Goal: Task Accomplishment & Management: Use online tool/utility

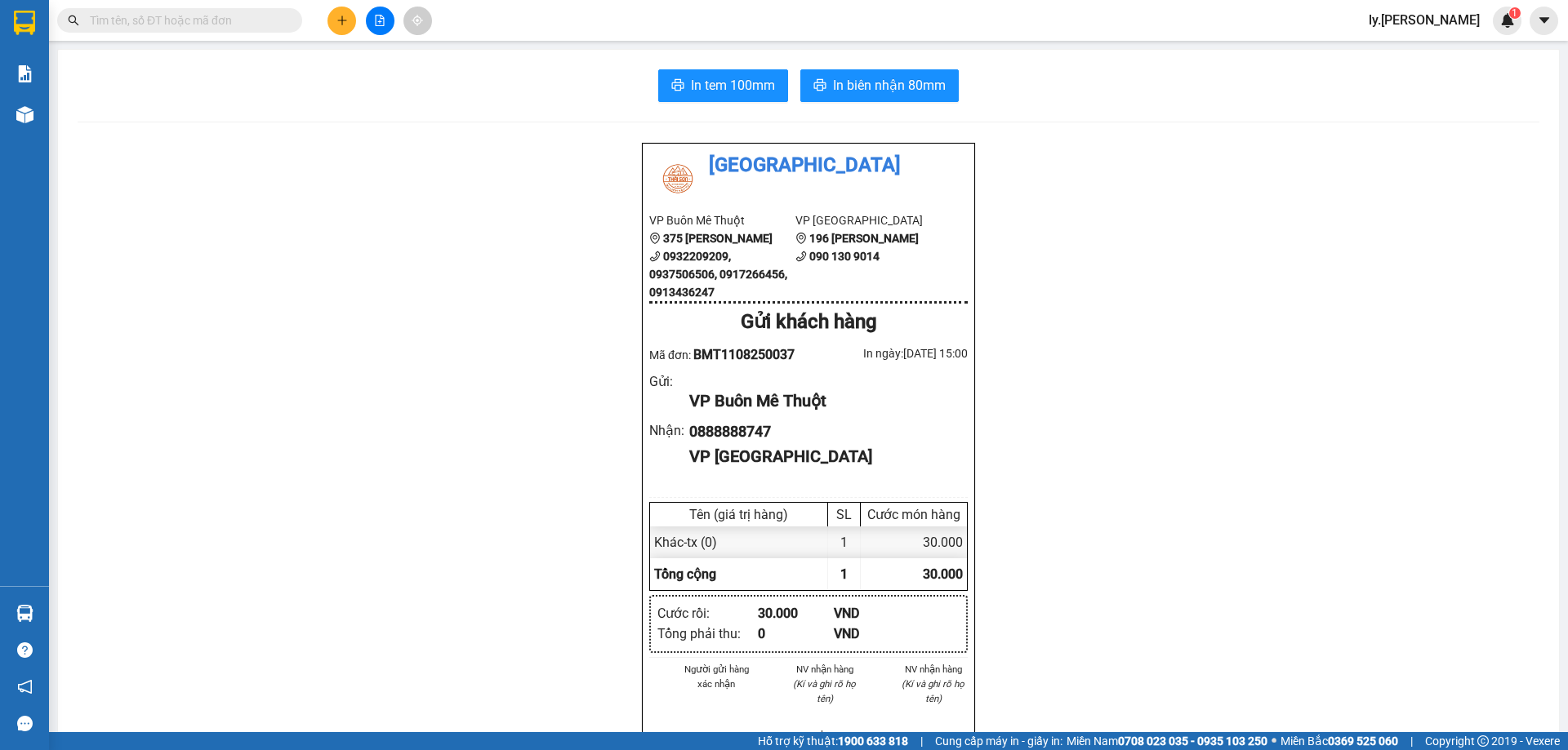
click at [340, 12] on button at bounding box center [342, 21] width 28 height 28
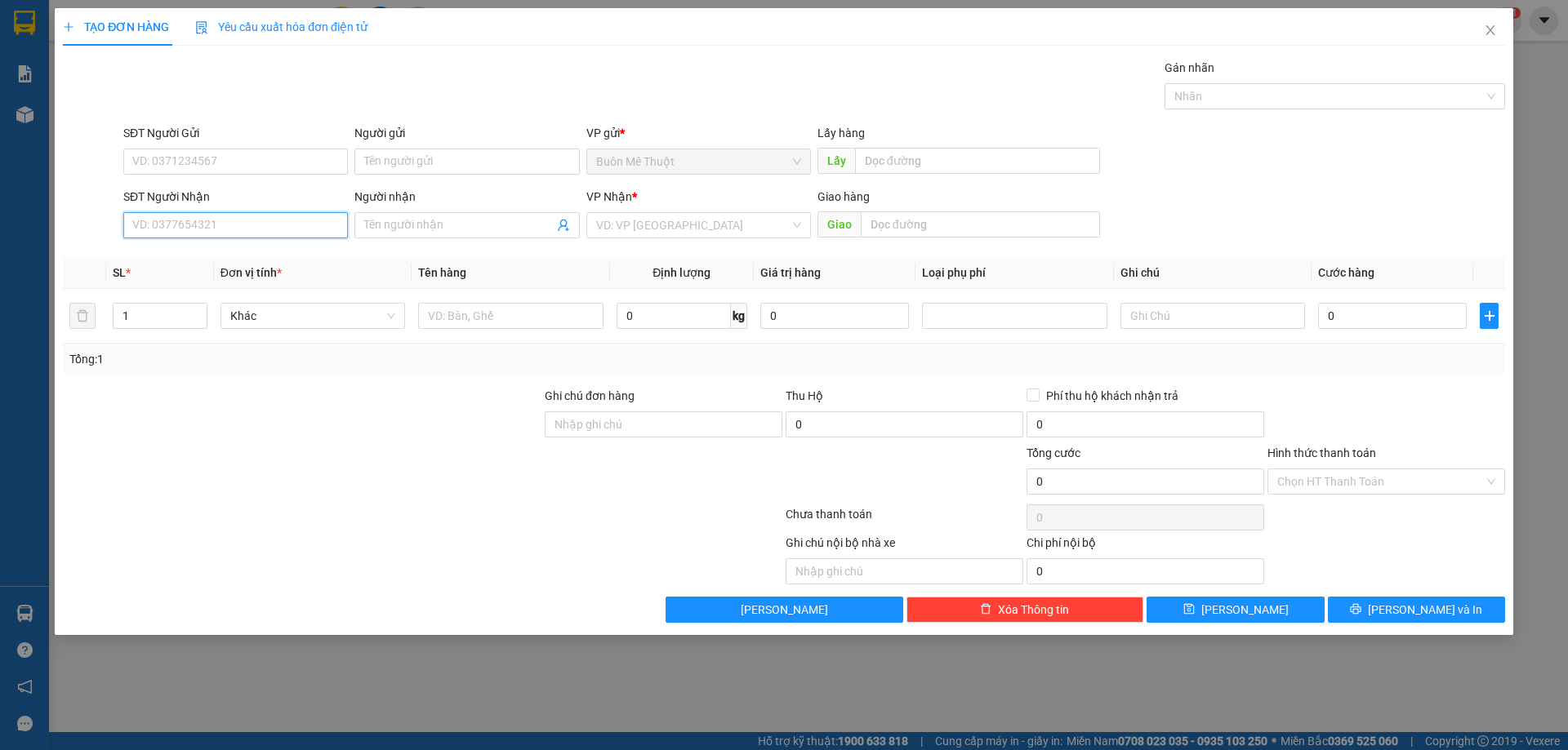
click at [196, 227] on input "SĐT Người Nhận" at bounding box center [235, 225] width 224 height 26
type input "0931999779"
click at [164, 251] on div "0931999779 - Diễm My" at bounding box center [235, 258] width 205 height 18
type input "Diễm My"
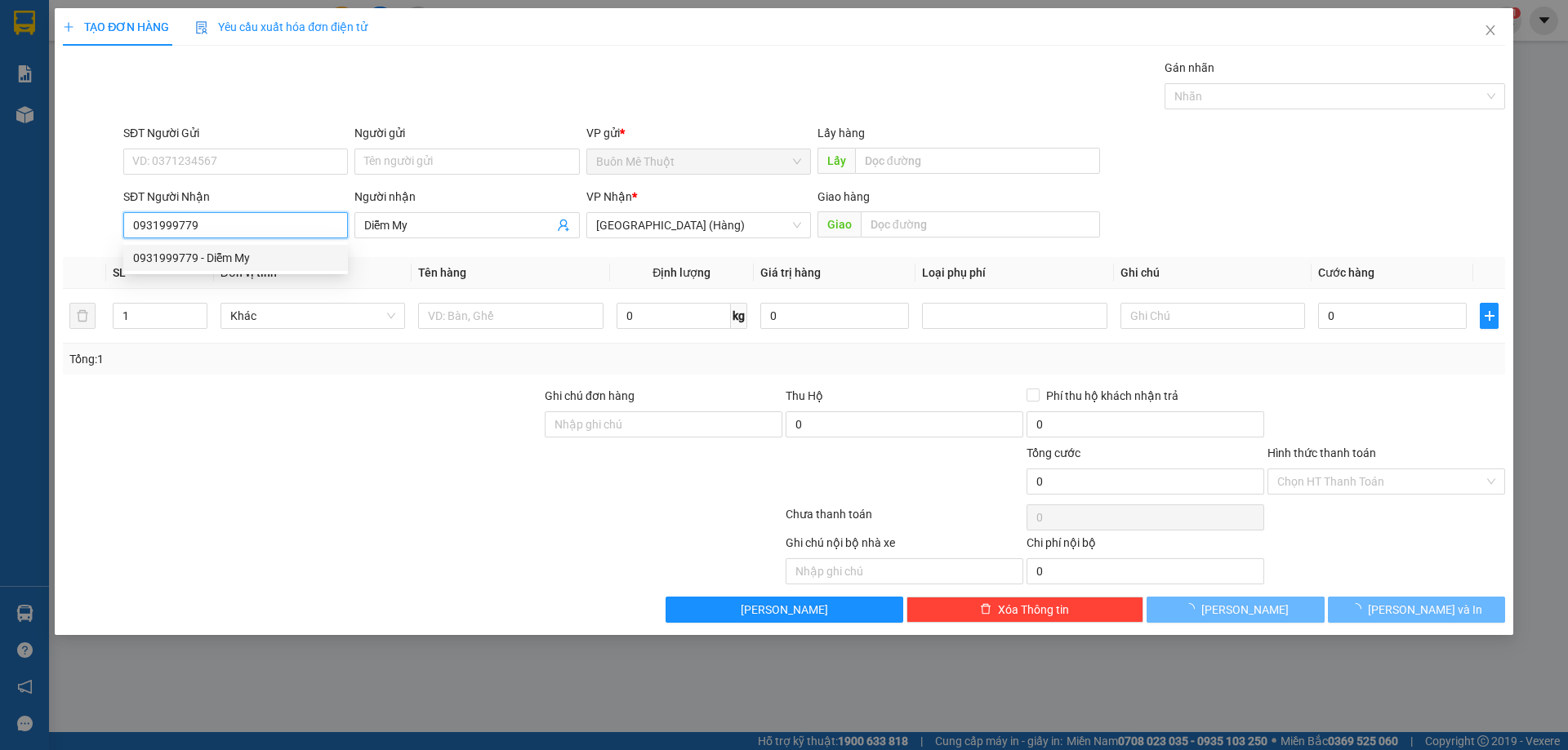
type input "30.000"
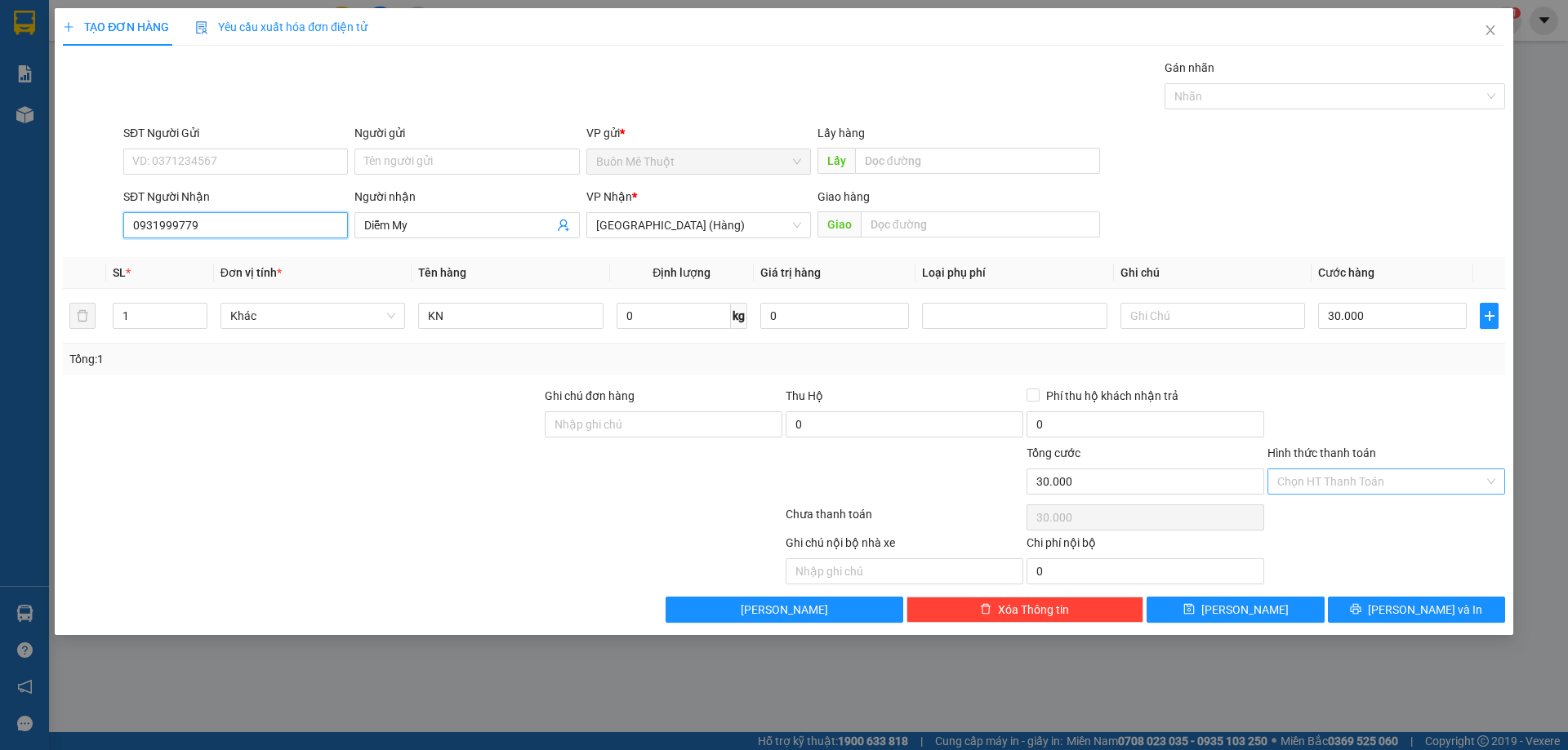
type input "0931999779"
click at [1389, 485] on input "Hình thức thanh toán" at bounding box center [1380, 481] width 207 height 24
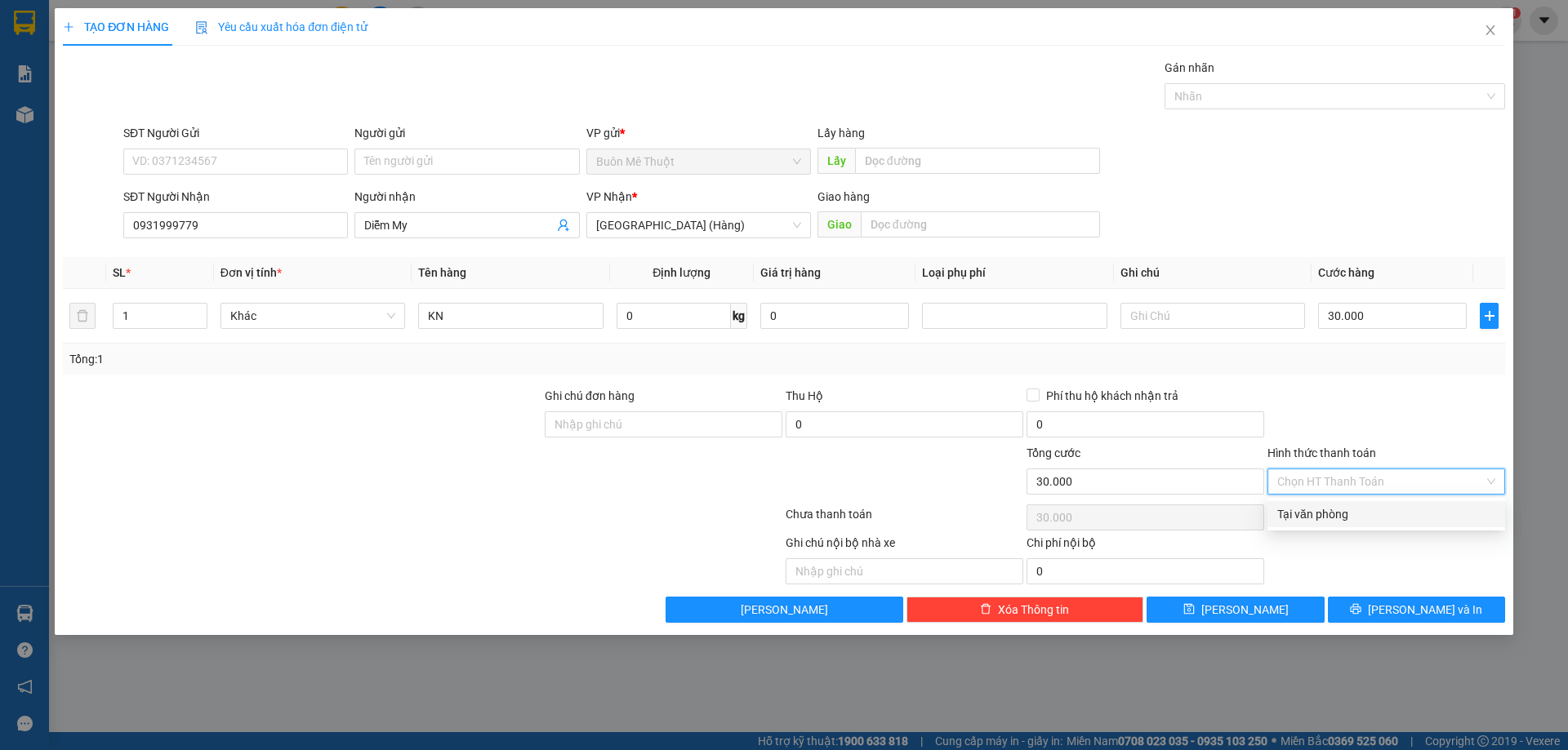
click at [1335, 477] on input "Hình thức thanh toán" at bounding box center [1380, 481] width 207 height 24
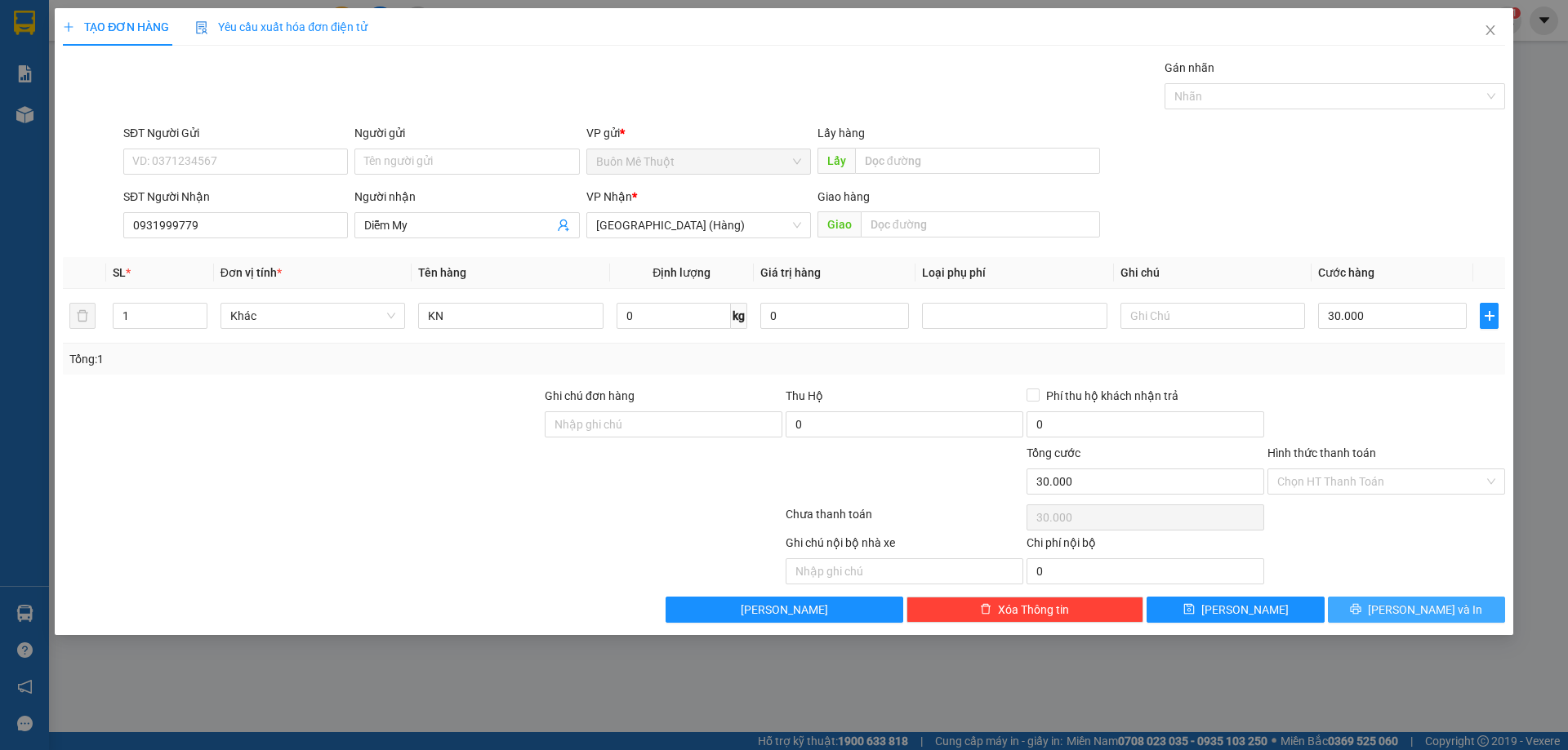
click at [1361, 604] on icon "printer" at bounding box center [1356, 610] width 12 height 12
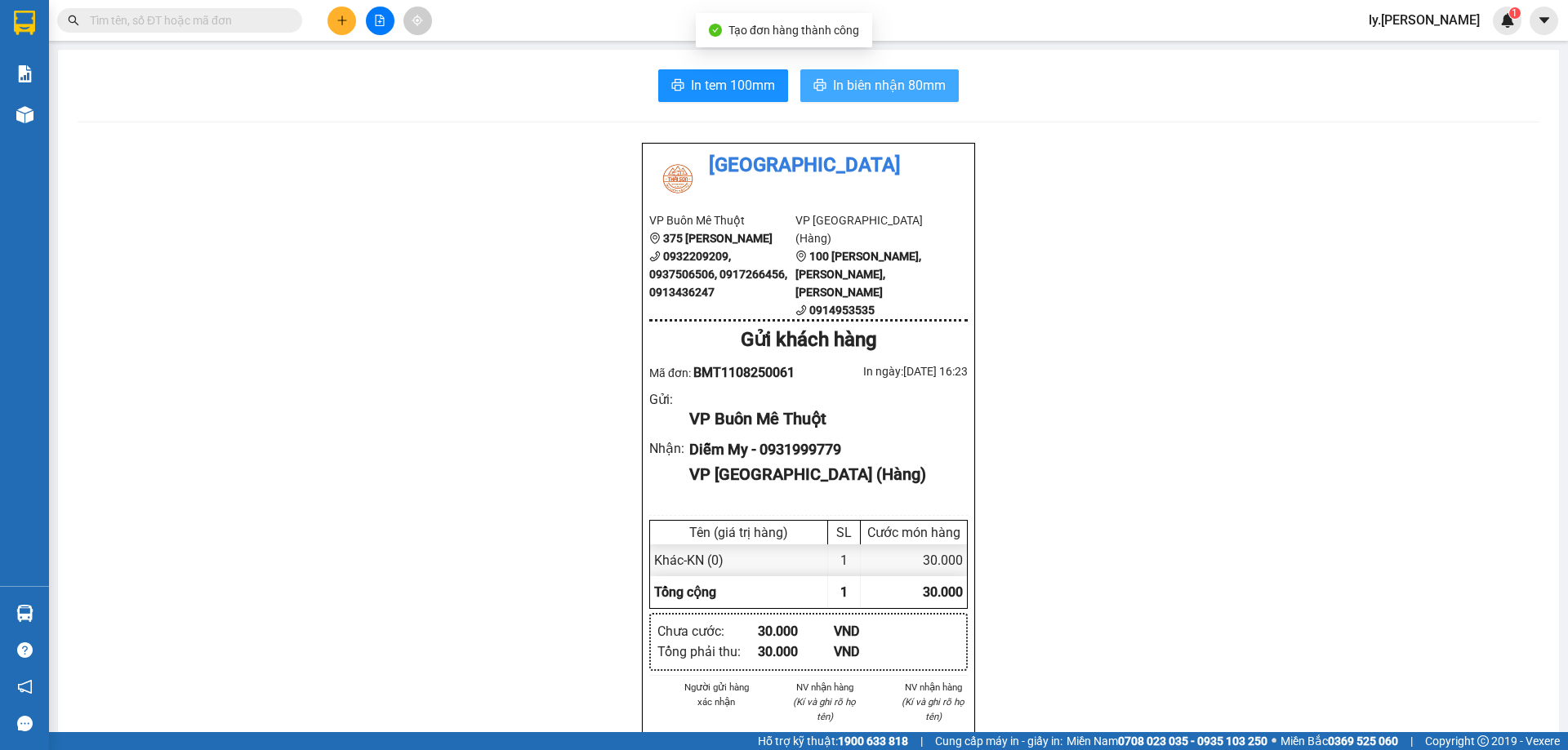
click at [897, 86] on span "In biên nhận 80mm" at bounding box center [889, 85] width 113 height 20
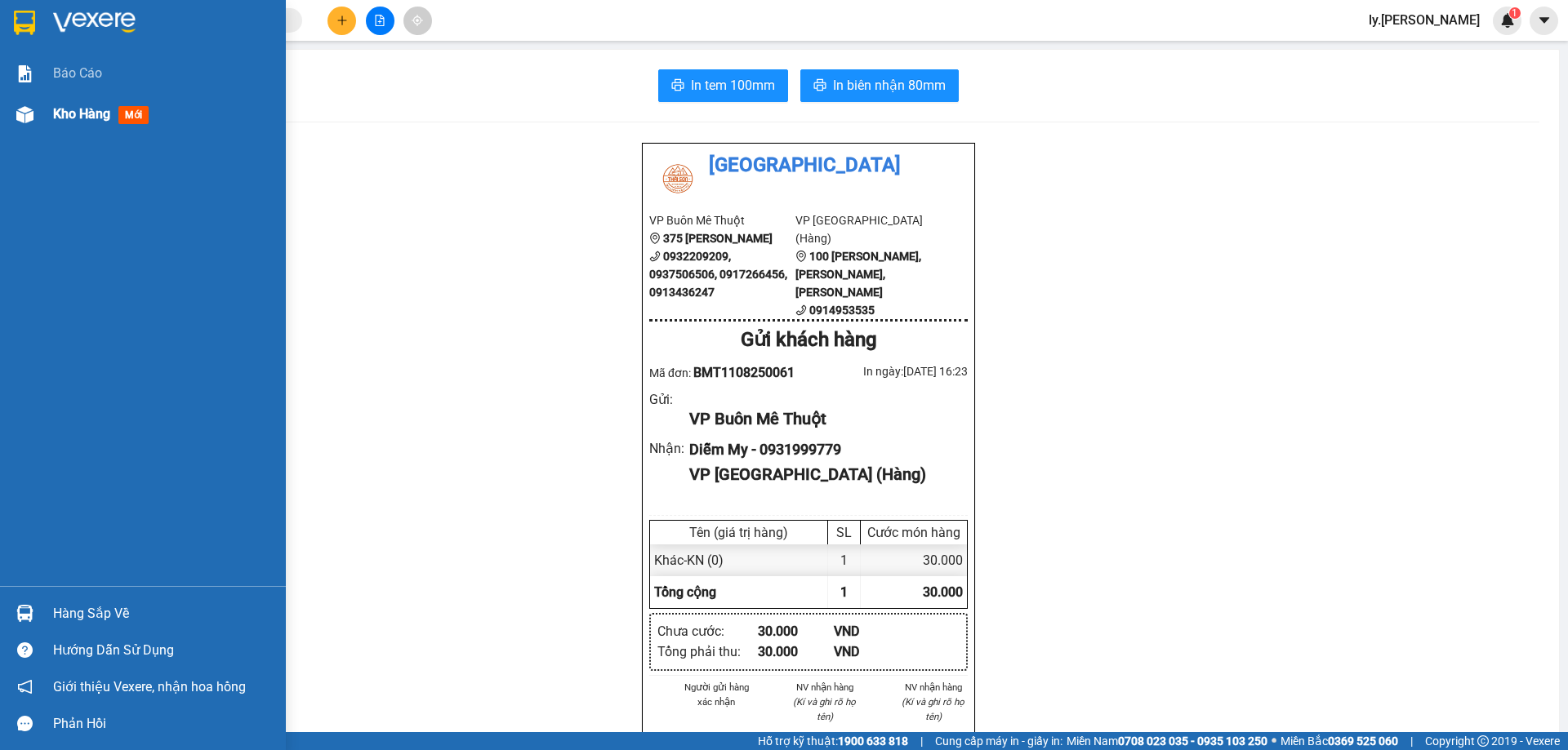
click at [79, 114] on span "Kho hàng" at bounding box center [81, 114] width 57 height 16
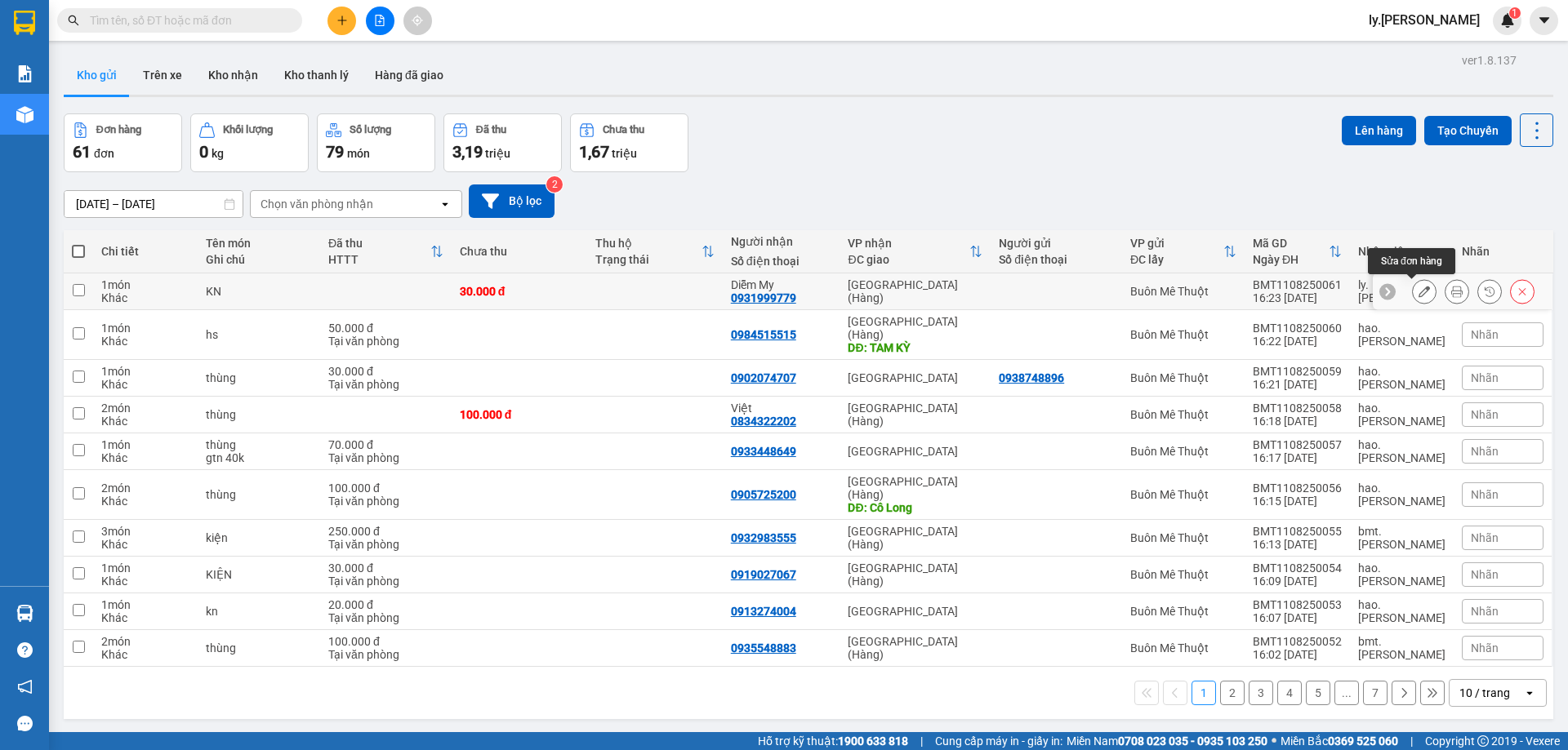
click at [1418, 293] on icon at bounding box center [1424, 292] width 12 height 12
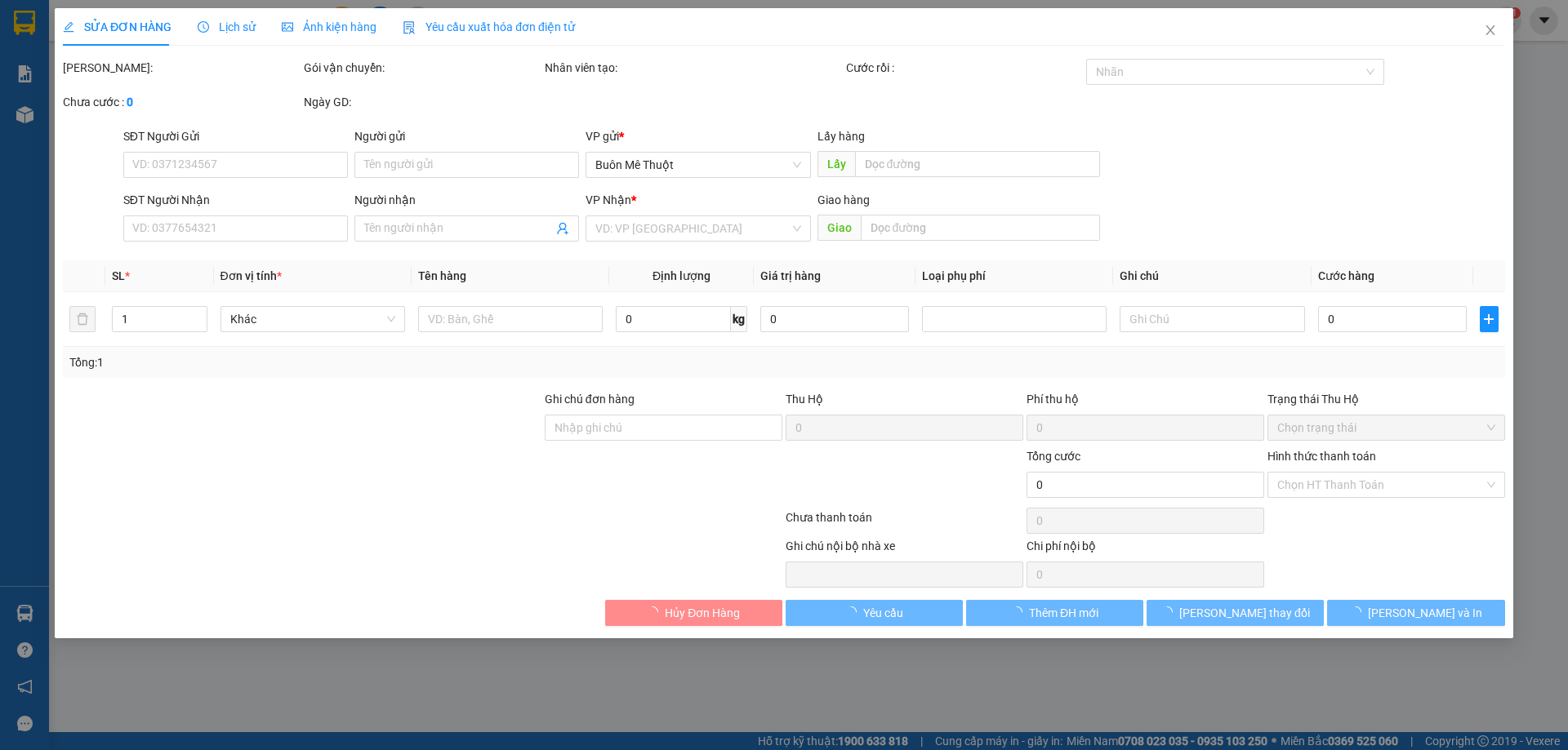
type input "0931999779"
type input "Diễm My"
type input "30.000"
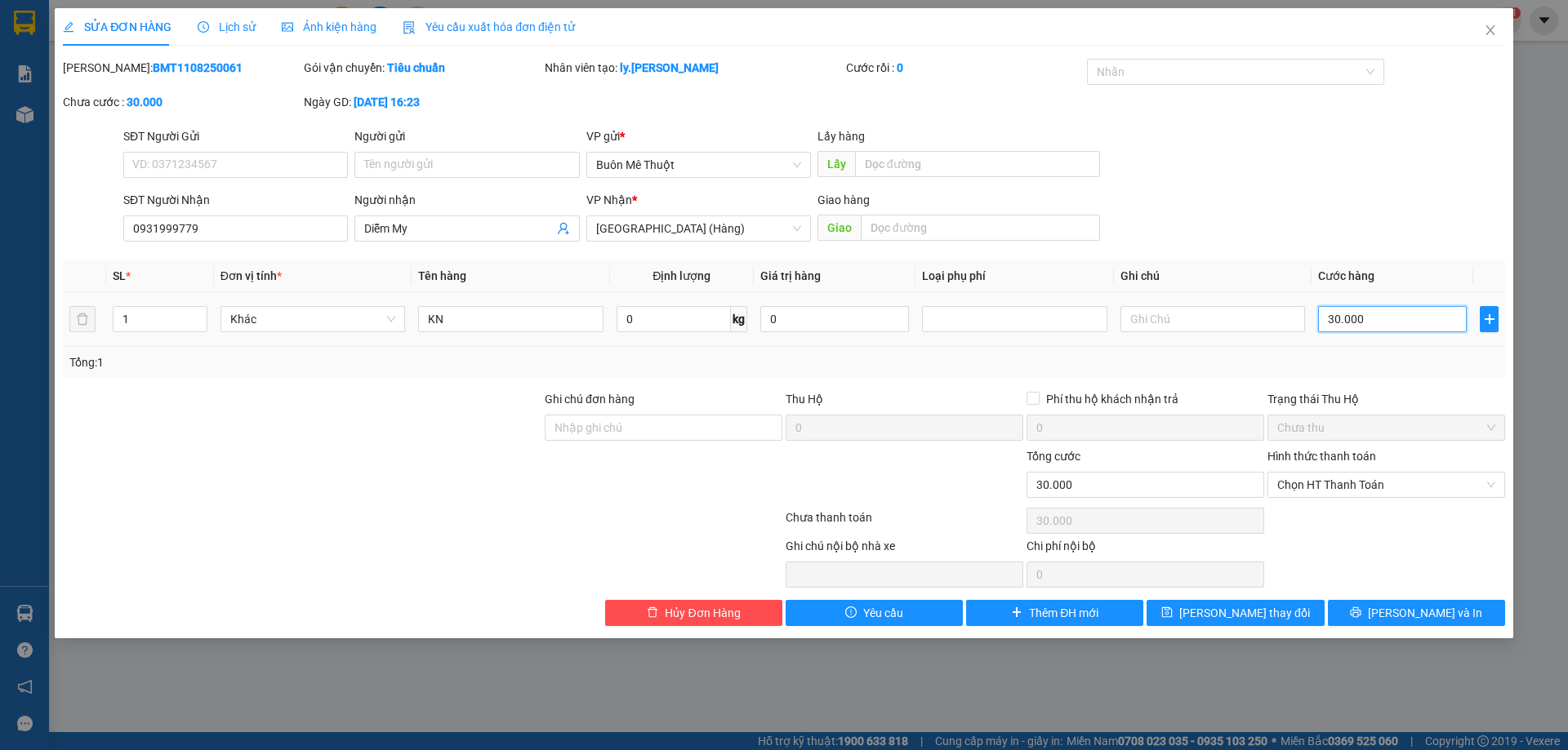
click at [1379, 324] on input "30.000" at bounding box center [1392, 319] width 149 height 26
type input "5"
type input "50"
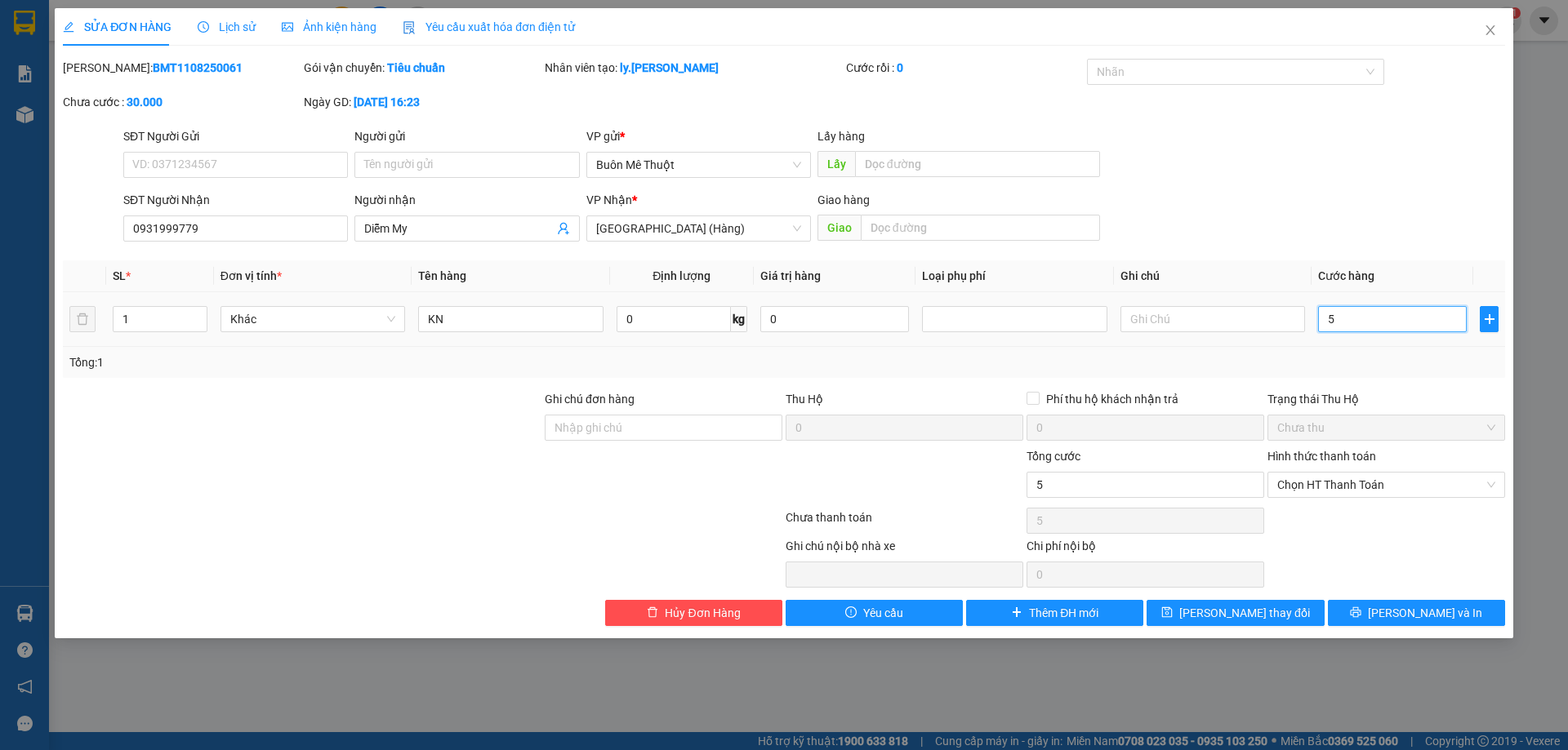
type input "50"
type input "50.000"
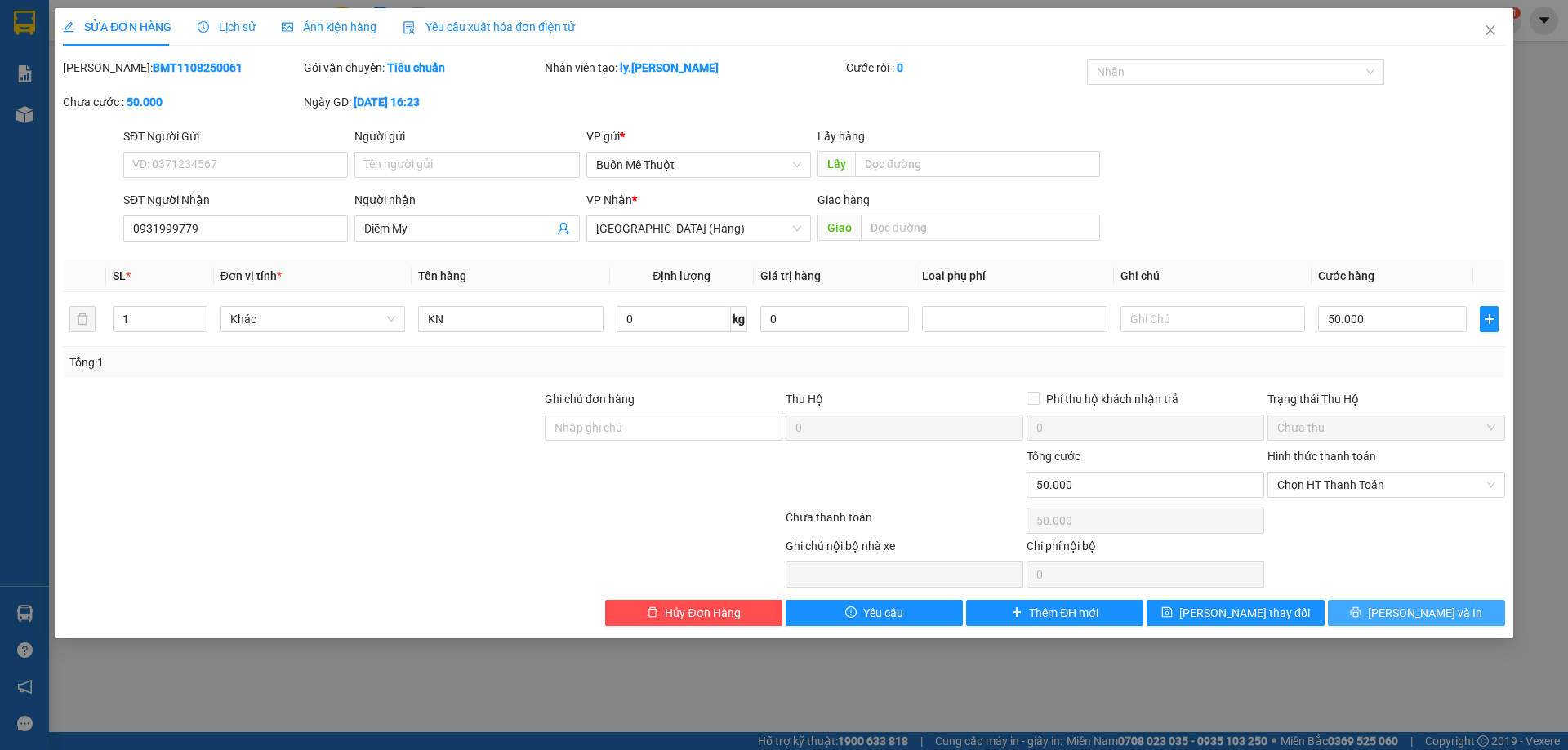
click at [1360, 615] on button "[PERSON_NAME] và In" at bounding box center [1417, 613] width 177 height 26
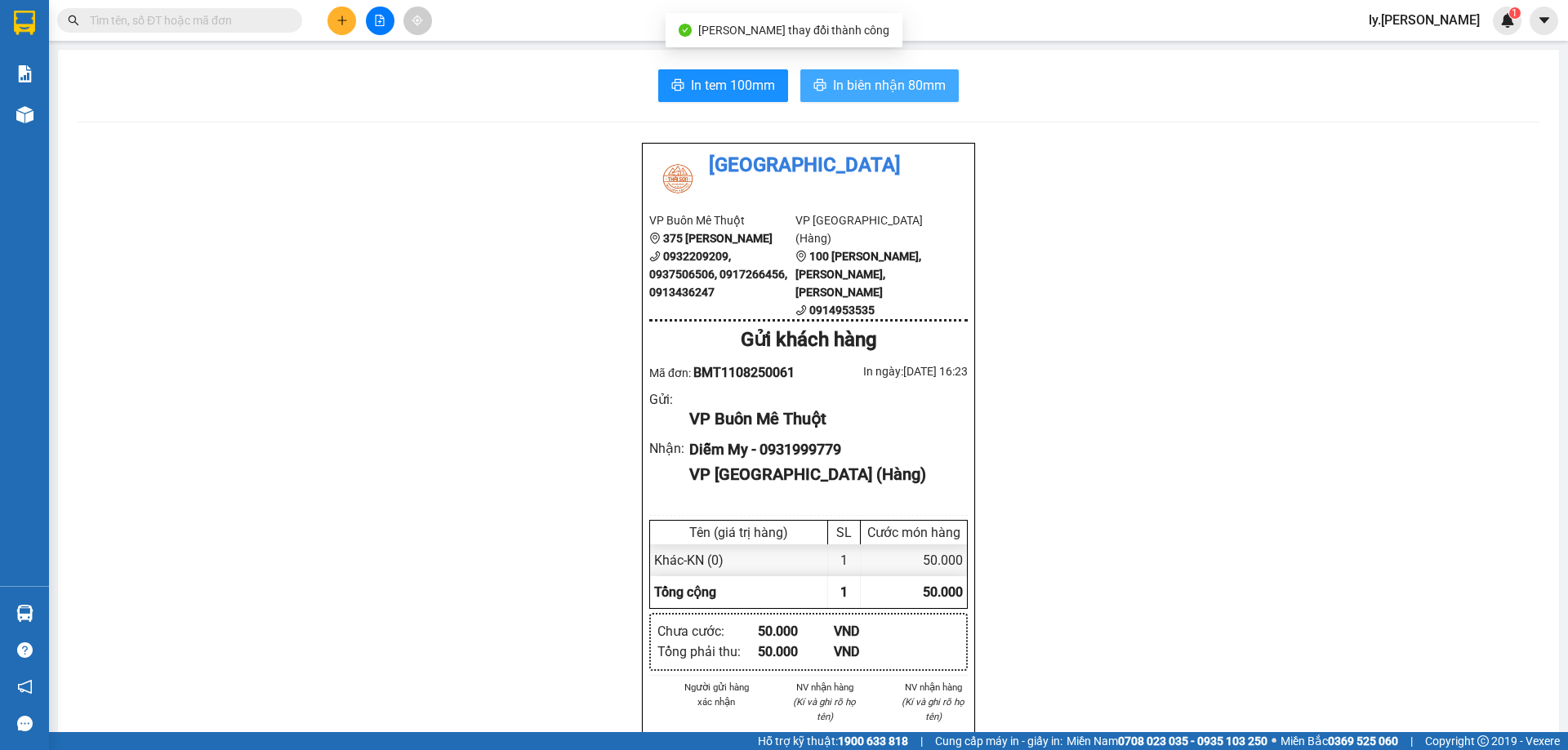
click at [900, 84] on span "In biên nhận 80mm" at bounding box center [889, 85] width 113 height 20
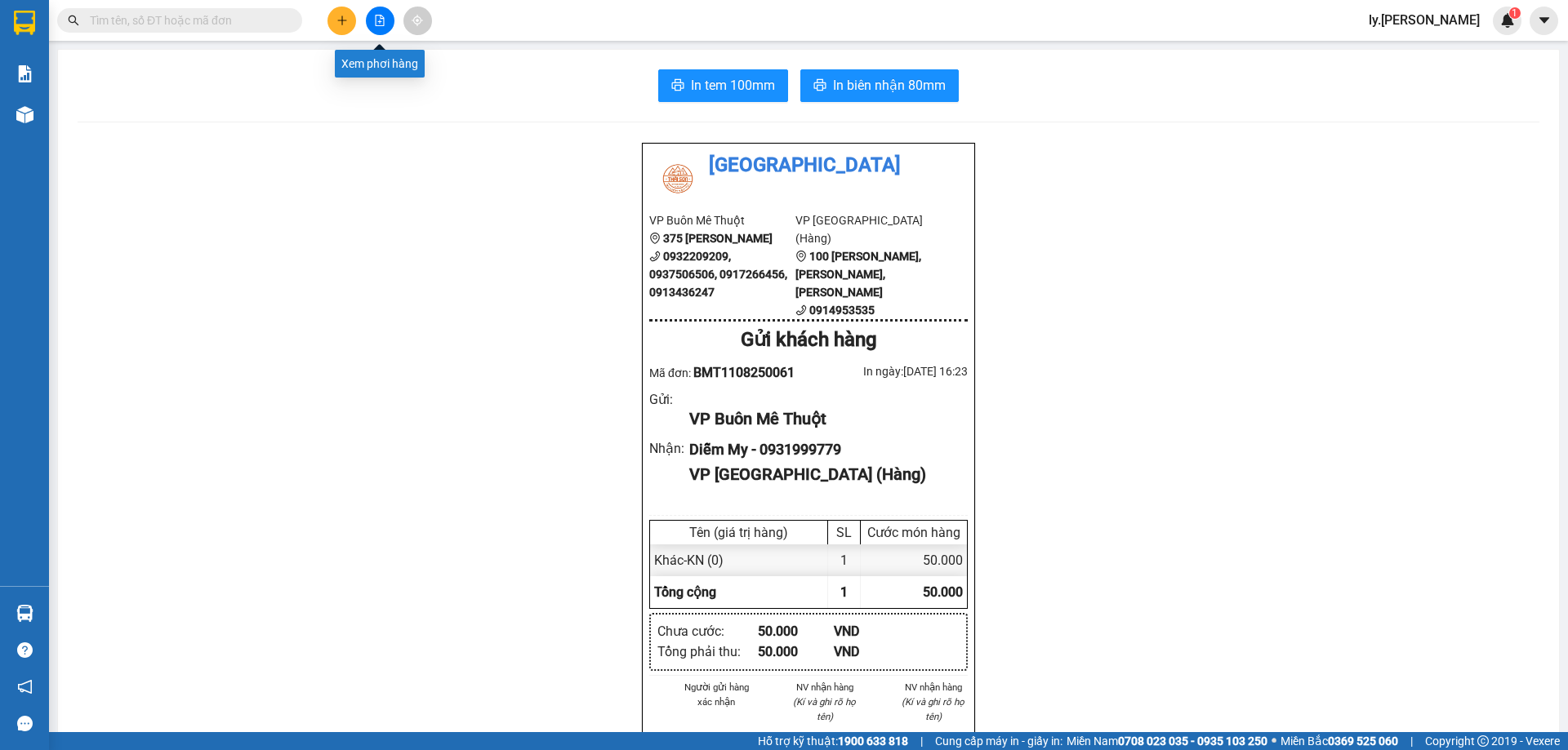
click at [377, 20] on icon "file-add" at bounding box center [380, 21] width 12 height 12
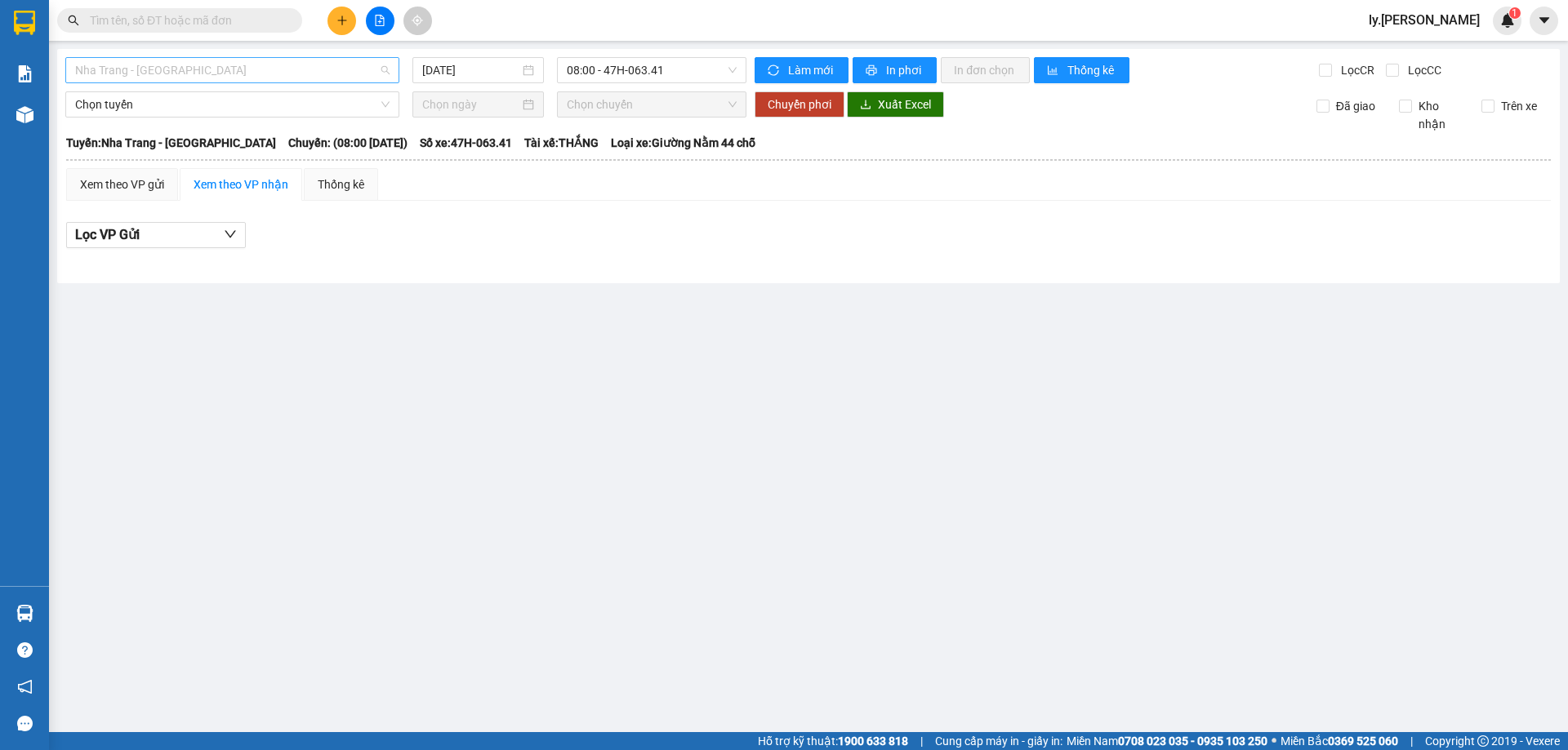
click at [217, 75] on span "Nha Trang - [GEOGRAPHIC_DATA]" at bounding box center [232, 69] width 314 height 24
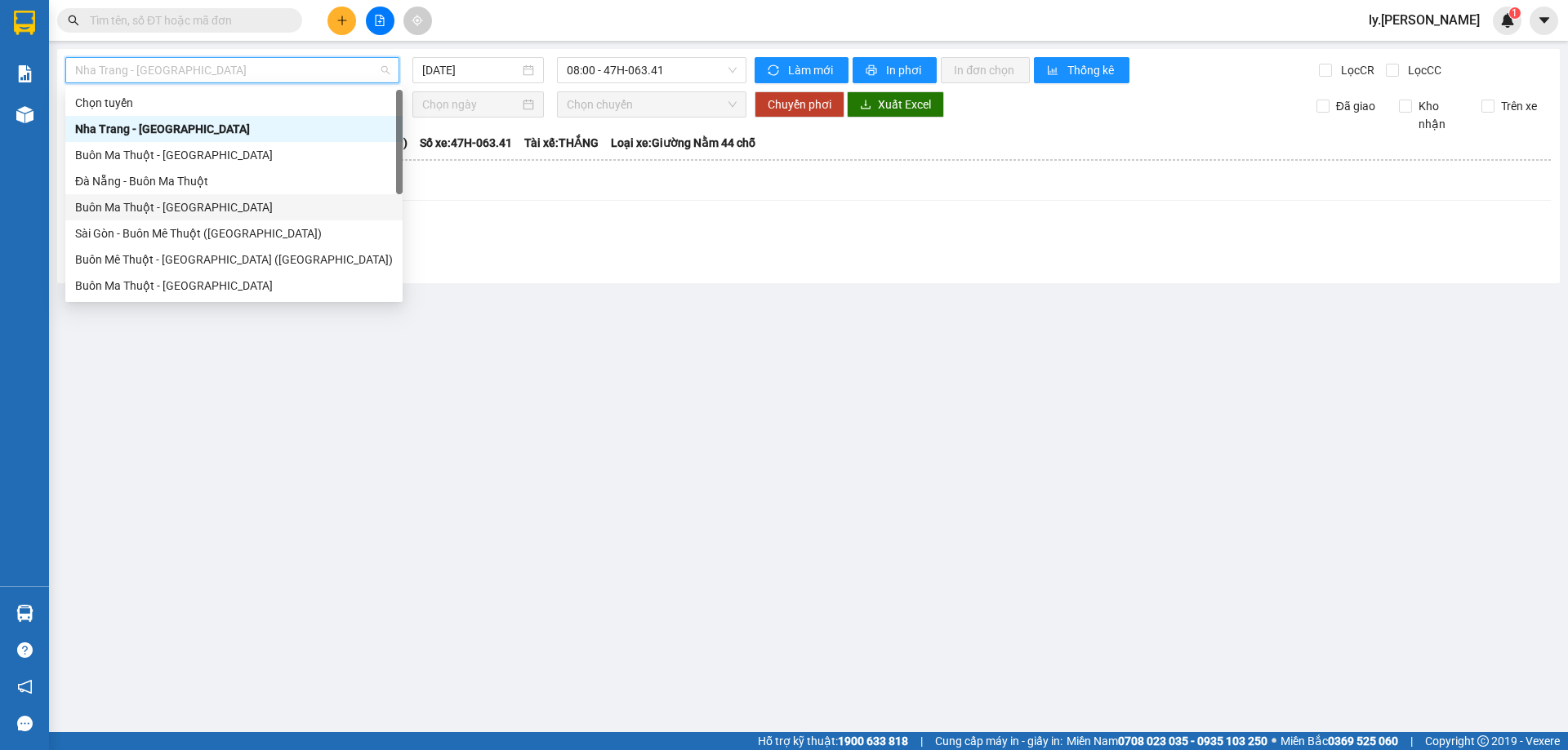
click at [185, 211] on div "Buôn Ma Thuột - [GEOGRAPHIC_DATA]" at bounding box center [234, 207] width 318 height 18
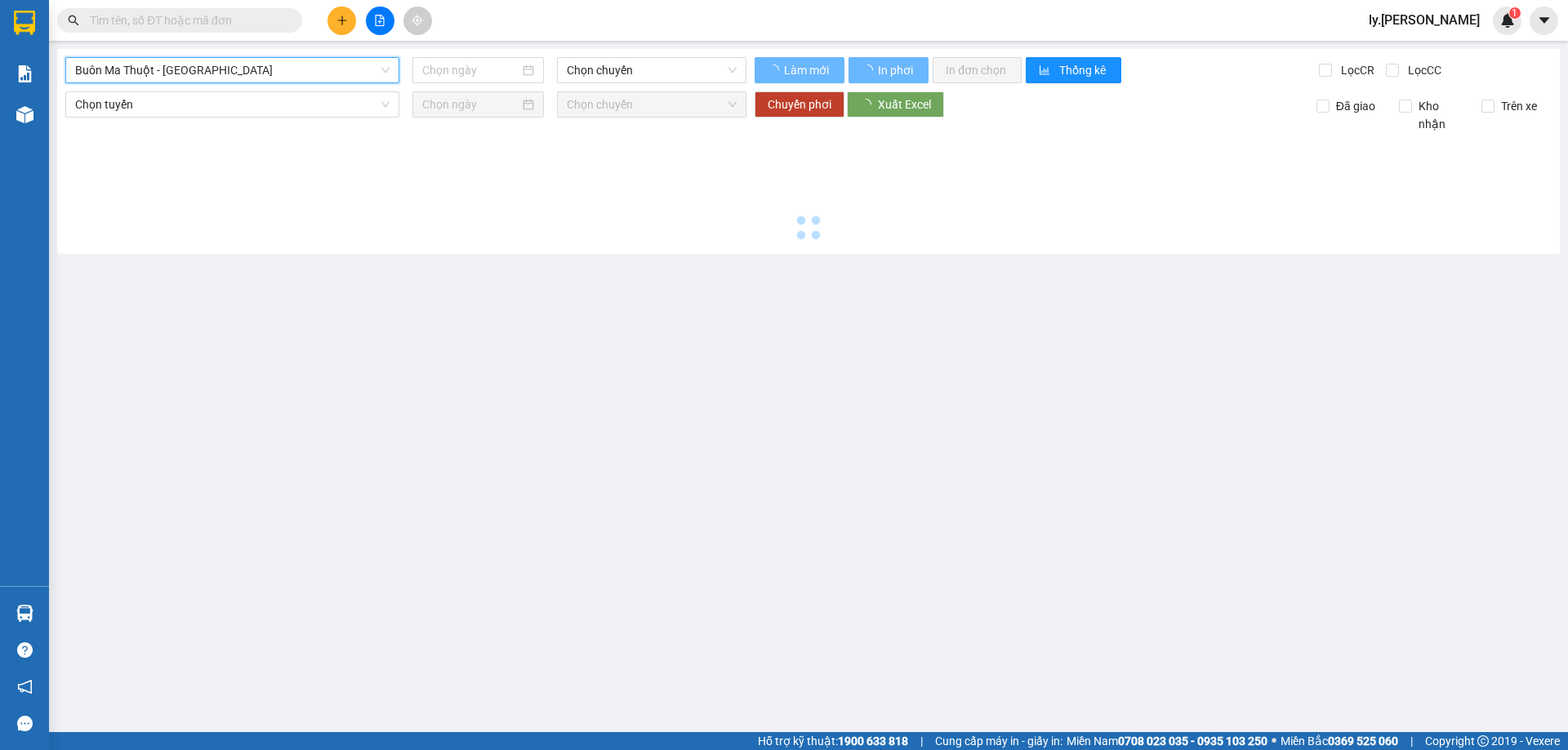
type input "[DATE]"
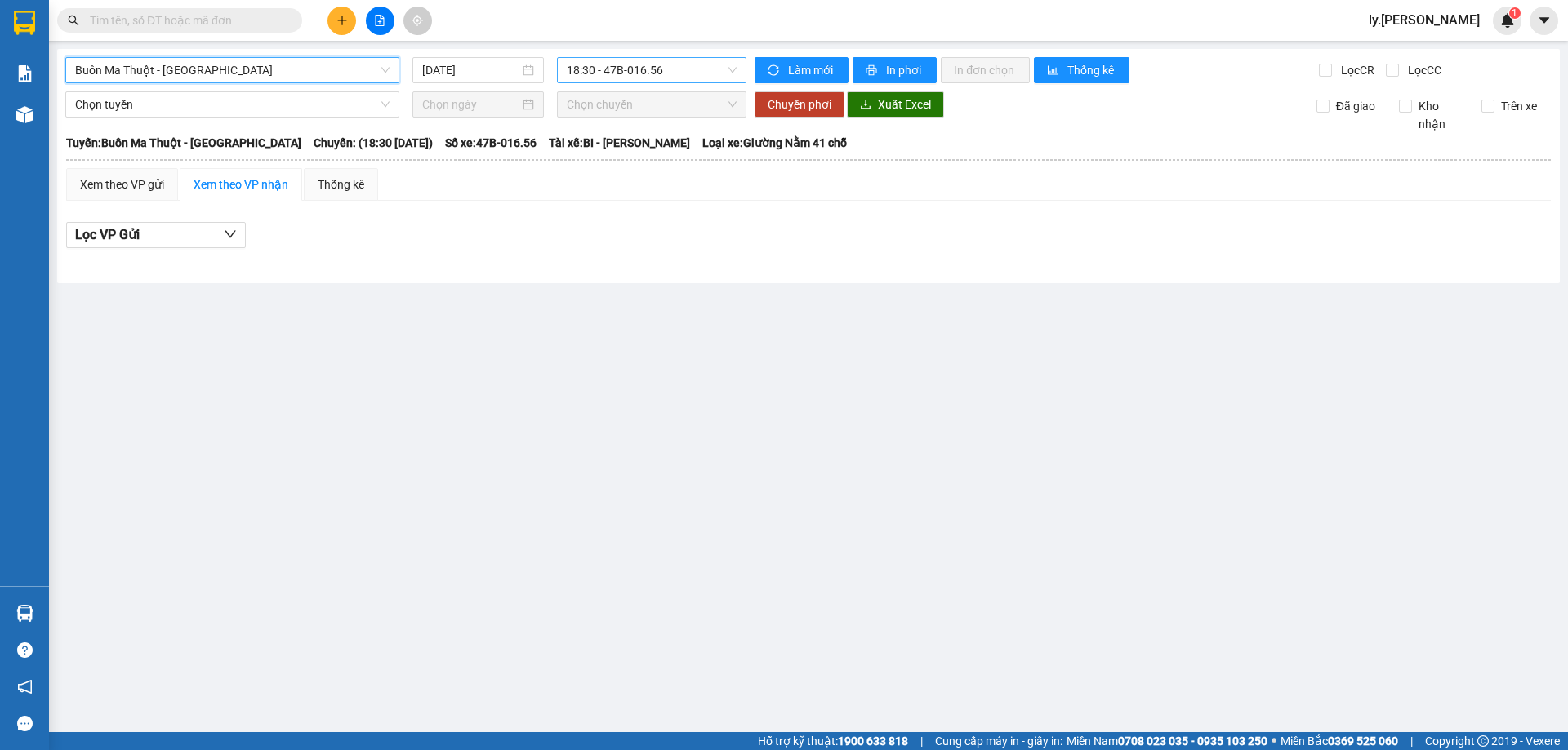
click at [677, 68] on span "18:30 - 47B-016.56" at bounding box center [651, 69] width 170 height 24
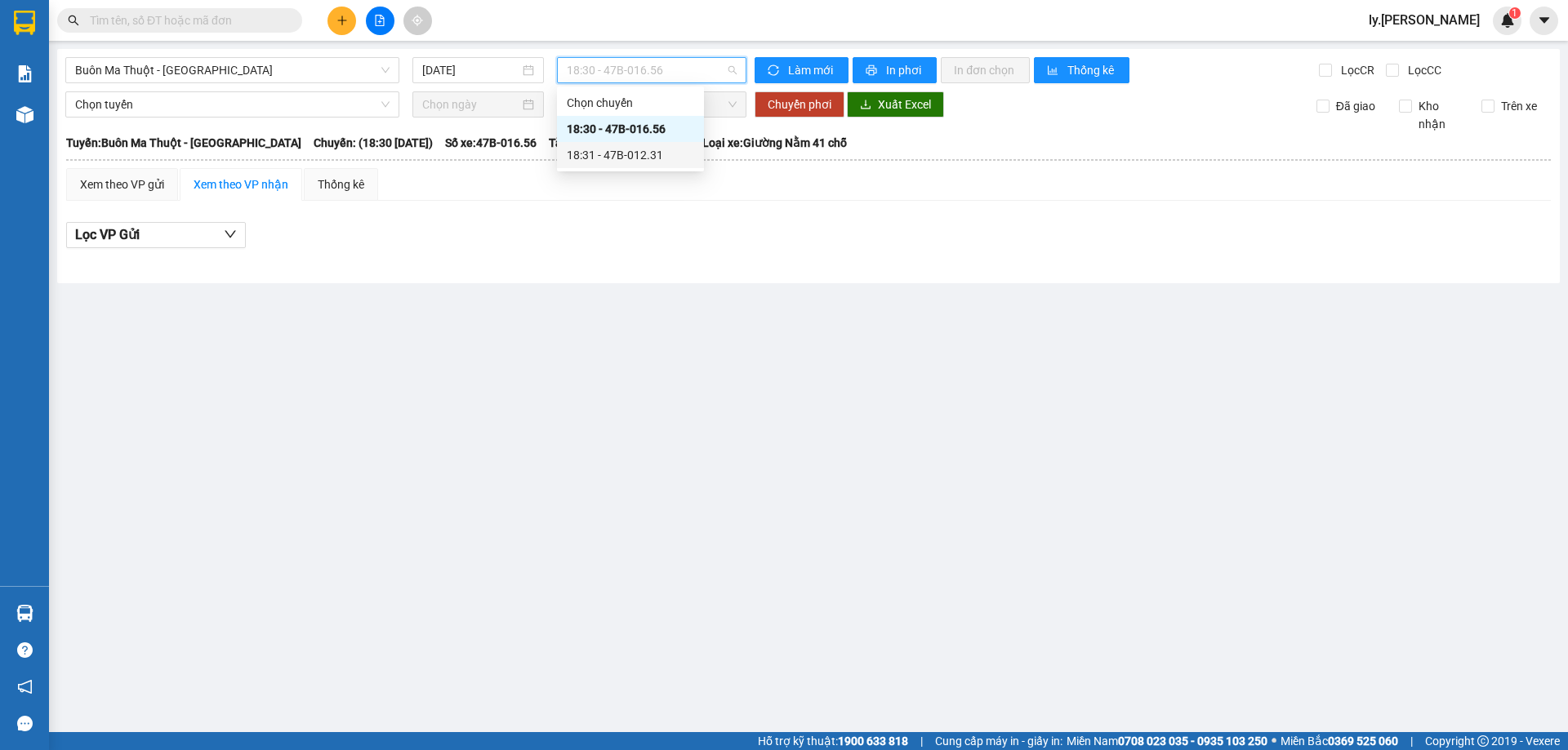
click at [648, 152] on div "18:31 - 47B-012.31" at bounding box center [631, 155] width 127 height 18
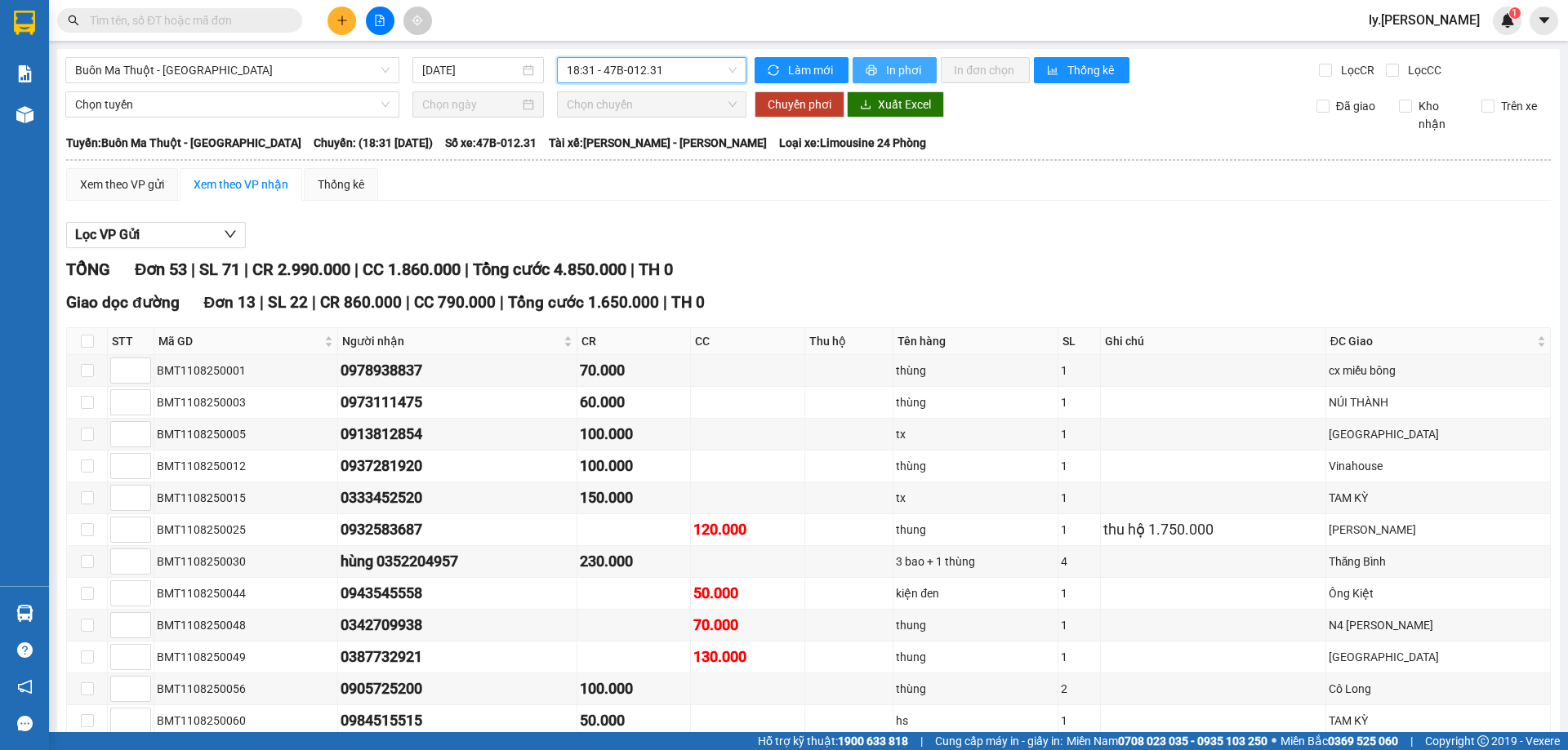
click at [921, 69] on button "In phơi" at bounding box center [894, 69] width 84 height 26
click at [905, 83] on button "In phơi" at bounding box center [894, 69] width 84 height 26
click at [908, 65] on span "In phơi" at bounding box center [904, 69] width 38 height 18
